Goal: Navigation & Orientation: Find specific page/section

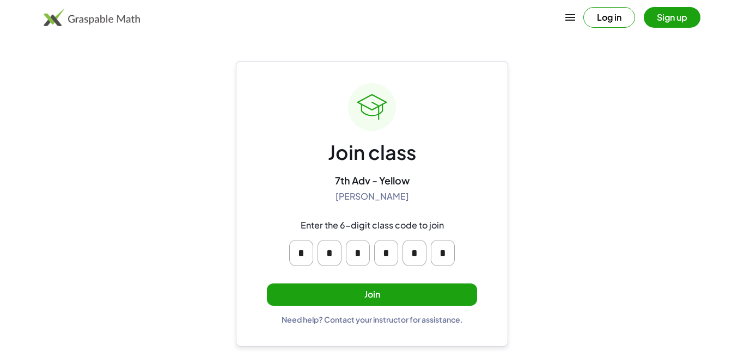
click at [392, 293] on button "Join" at bounding box center [372, 295] width 210 height 22
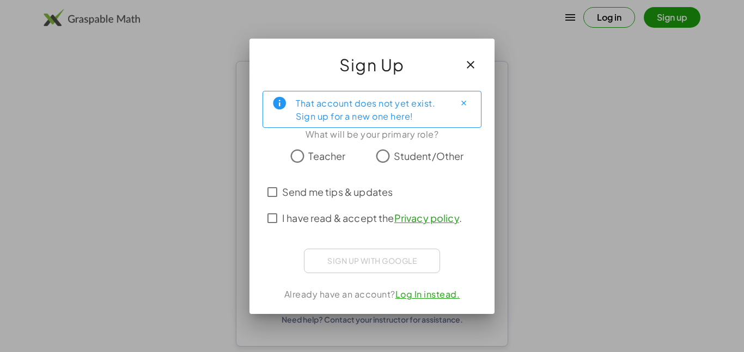
click at [419, 161] on span "Student/Other" at bounding box center [429, 156] width 70 height 15
click at [358, 223] on span "I have read & accept the Privacy policy ." at bounding box center [372, 218] width 180 height 15
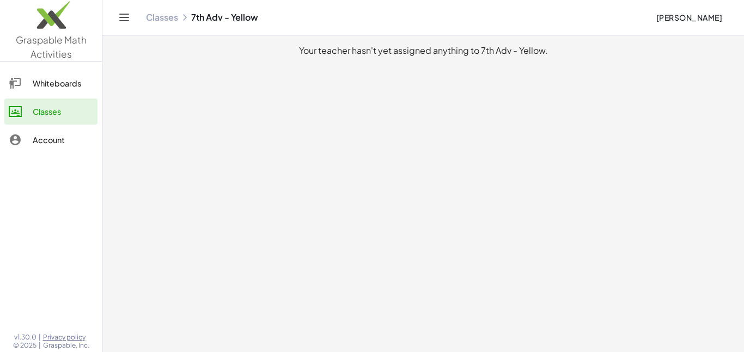
click at [15, 83] on icon at bounding box center [15, 83] width 13 height 13
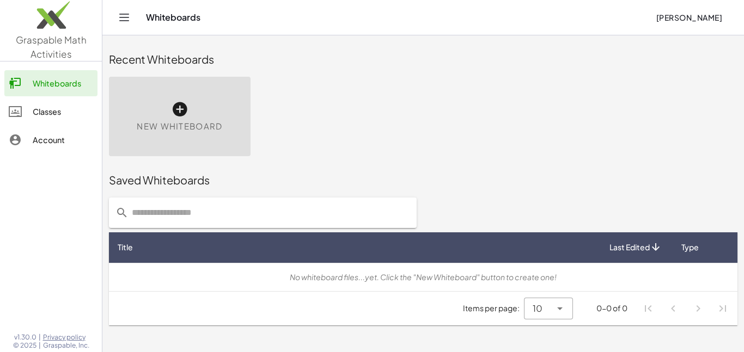
click at [30, 119] on link "Classes" at bounding box center [50, 112] width 93 height 26
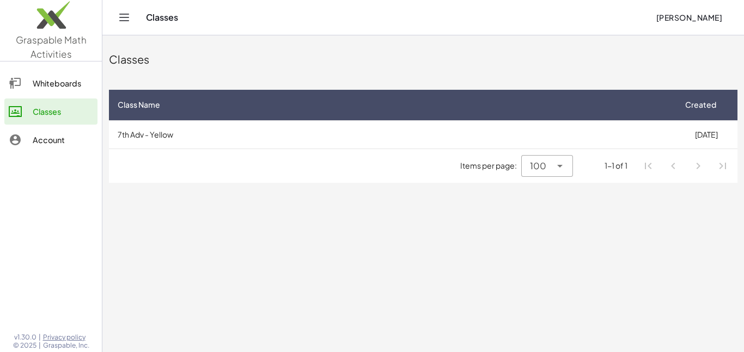
click at [28, 143] on div at bounding box center [21, 139] width 24 height 13
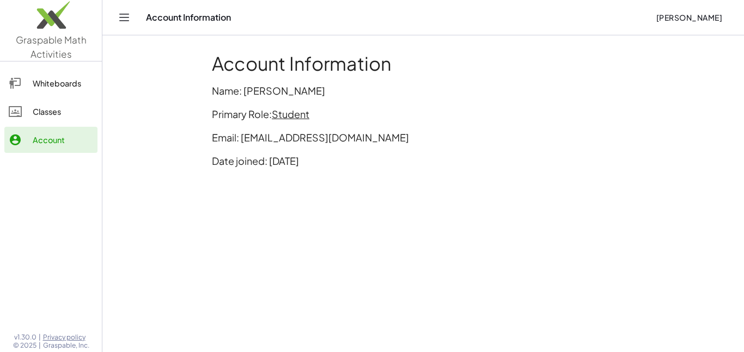
click at [14, 119] on link "Classes" at bounding box center [50, 112] width 93 height 26
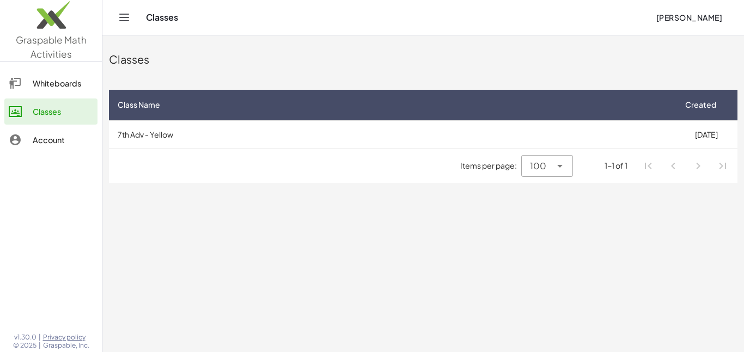
click at [44, 71] on link "Whiteboards" at bounding box center [50, 83] width 93 height 26
